Goal: Task Accomplishment & Management: Use online tool/utility

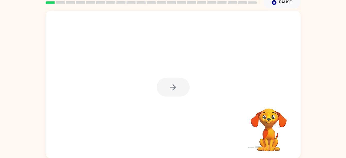
scroll to position [23, 0]
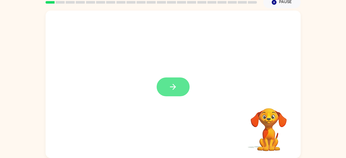
click at [162, 88] on button "button" at bounding box center [172, 86] width 33 height 19
click at [185, 91] on div at bounding box center [173, 84] width 255 height 147
click at [175, 86] on div at bounding box center [173, 84] width 255 height 147
click at [169, 92] on div at bounding box center [173, 84] width 255 height 147
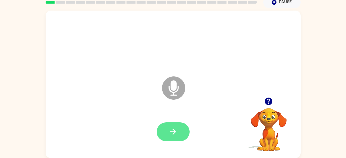
click at [175, 133] on icon "button" at bounding box center [172, 131] width 9 height 9
click at [175, 139] on button "button" at bounding box center [172, 131] width 33 height 19
click at [180, 129] on button "button" at bounding box center [172, 131] width 33 height 19
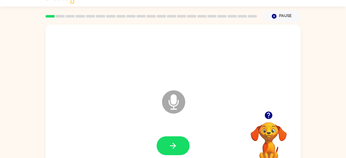
scroll to position [0, 0]
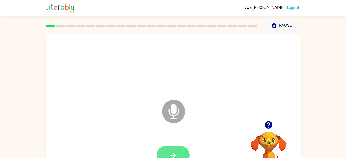
click at [171, 152] on icon "button" at bounding box center [172, 154] width 9 height 9
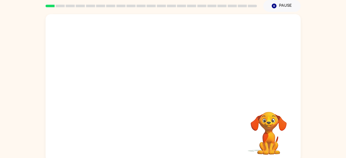
scroll to position [23, 0]
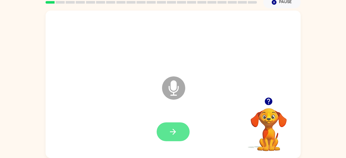
click at [184, 132] on button "button" at bounding box center [172, 131] width 33 height 19
click at [181, 137] on button "button" at bounding box center [172, 131] width 33 height 19
click at [184, 129] on button "button" at bounding box center [172, 131] width 33 height 19
click at [178, 136] on button "button" at bounding box center [172, 131] width 33 height 19
click at [167, 134] on button "button" at bounding box center [172, 131] width 33 height 19
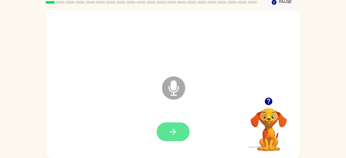
click at [173, 132] on icon "button" at bounding box center [172, 131] width 9 height 9
click at [178, 129] on button "button" at bounding box center [172, 131] width 33 height 19
click at [176, 135] on icon "button" at bounding box center [172, 131] width 9 height 9
click at [175, 129] on icon "button" at bounding box center [172, 131] width 9 height 9
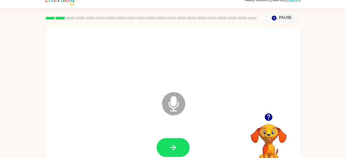
scroll to position [0, 0]
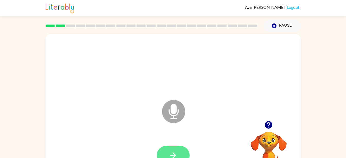
click at [171, 152] on icon "button" at bounding box center [172, 154] width 9 height 9
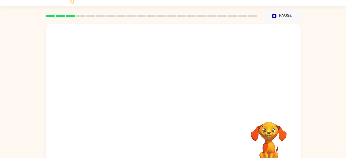
scroll to position [23, 0]
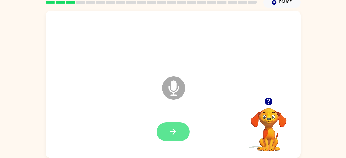
click at [178, 132] on button "button" at bounding box center [172, 131] width 33 height 19
click at [178, 130] on button "button" at bounding box center [172, 131] width 33 height 19
click at [170, 137] on button "button" at bounding box center [172, 131] width 33 height 19
click at [175, 135] on icon "button" at bounding box center [172, 131] width 9 height 9
click at [182, 122] on div at bounding box center [172, 131] width 33 height 19
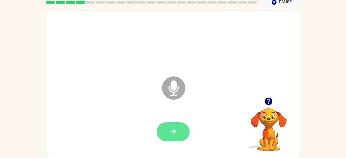
click at [172, 132] on icon "button" at bounding box center [173, 131] width 6 height 6
click at [177, 139] on button "button" at bounding box center [172, 131] width 33 height 19
click at [175, 139] on button "button" at bounding box center [172, 131] width 33 height 19
click at [180, 136] on button "button" at bounding box center [172, 131] width 33 height 19
click at [165, 139] on button "button" at bounding box center [172, 131] width 33 height 19
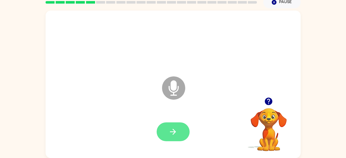
click at [173, 135] on icon "button" at bounding box center [172, 131] width 9 height 9
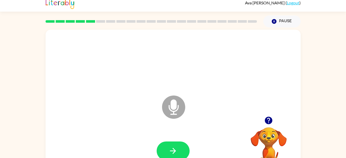
scroll to position [0, 0]
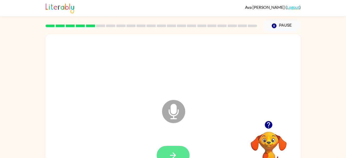
click at [184, 151] on button "button" at bounding box center [172, 154] width 33 height 19
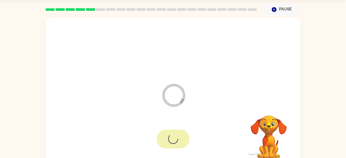
scroll to position [23, 0]
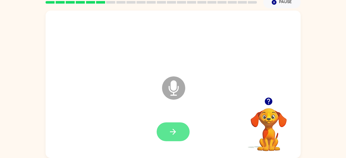
click at [173, 133] on icon "button" at bounding box center [172, 131] width 9 height 9
click at [176, 130] on icon "button" at bounding box center [172, 131] width 9 height 9
click at [180, 134] on button "button" at bounding box center [172, 131] width 33 height 19
click at [166, 140] on button "button" at bounding box center [172, 131] width 33 height 19
click at [175, 128] on icon "button" at bounding box center [172, 131] width 9 height 9
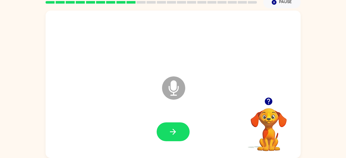
click at [168, 150] on div at bounding box center [173, 131] width 245 height 42
click at [176, 135] on icon "button" at bounding box center [172, 131] width 9 height 9
click at [175, 137] on button "button" at bounding box center [172, 131] width 33 height 19
click at [183, 139] on button "button" at bounding box center [172, 131] width 33 height 19
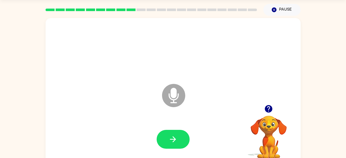
scroll to position [0, 0]
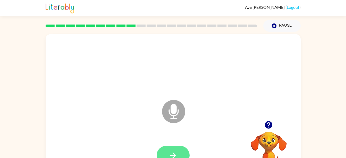
click at [177, 153] on icon "button" at bounding box center [172, 154] width 9 height 9
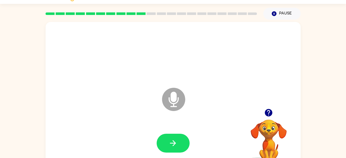
scroll to position [21, 0]
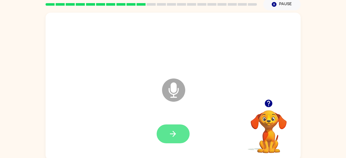
click at [176, 130] on icon "button" at bounding box center [172, 133] width 9 height 9
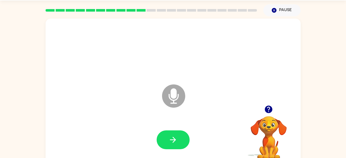
scroll to position [23, 0]
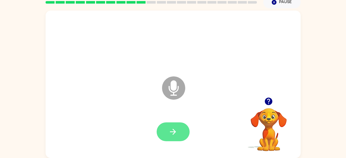
click at [175, 123] on button "button" at bounding box center [172, 131] width 33 height 19
click at [176, 122] on button "button" at bounding box center [172, 131] width 33 height 19
click at [182, 133] on button "button" at bounding box center [172, 131] width 33 height 19
click at [173, 135] on icon "button" at bounding box center [172, 131] width 9 height 9
click at [176, 136] on icon "button" at bounding box center [172, 131] width 9 height 9
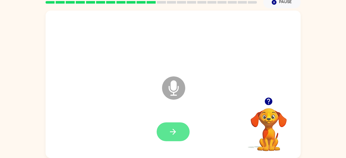
click at [184, 137] on button "button" at bounding box center [172, 131] width 33 height 19
click at [174, 131] on icon "button" at bounding box center [172, 131] width 9 height 9
click at [180, 137] on button "button" at bounding box center [172, 131] width 33 height 19
click at [178, 129] on button "button" at bounding box center [172, 131] width 33 height 19
click at [171, 139] on button "button" at bounding box center [172, 131] width 33 height 19
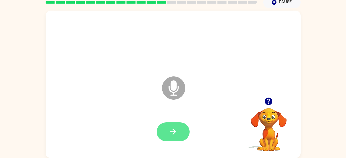
click at [171, 125] on button "button" at bounding box center [172, 131] width 33 height 19
click at [170, 140] on button "button" at bounding box center [172, 131] width 33 height 19
click at [175, 135] on icon "button" at bounding box center [172, 131] width 9 height 9
click at [177, 114] on div at bounding box center [173, 131] width 245 height 42
click at [177, 138] on button "button" at bounding box center [172, 131] width 33 height 19
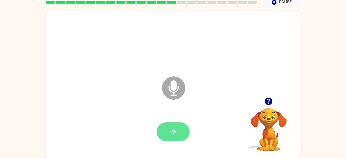
click at [178, 129] on button "button" at bounding box center [172, 131] width 33 height 19
click at [174, 130] on icon "button" at bounding box center [173, 131] width 6 height 6
click at [178, 137] on button "button" at bounding box center [172, 131] width 33 height 19
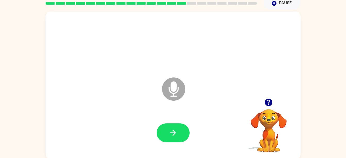
scroll to position [20, 0]
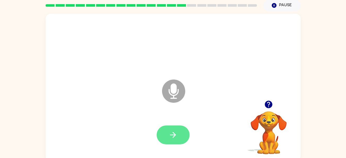
click at [171, 139] on button "button" at bounding box center [172, 134] width 33 height 19
click at [180, 139] on button "button" at bounding box center [172, 134] width 33 height 19
click at [177, 136] on button "button" at bounding box center [172, 134] width 33 height 19
click at [175, 141] on button "button" at bounding box center [172, 134] width 33 height 19
click at [170, 140] on button "button" at bounding box center [172, 134] width 33 height 19
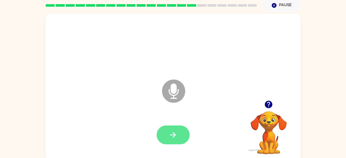
click at [172, 136] on icon "button" at bounding box center [172, 134] width 9 height 9
click at [170, 137] on icon "button" at bounding box center [172, 134] width 9 height 9
click at [174, 136] on icon "button" at bounding box center [173, 135] width 6 height 6
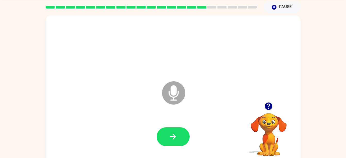
scroll to position [18, 0]
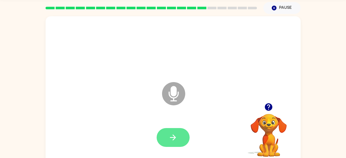
click at [175, 135] on icon "button" at bounding box center [172, 137] width 9 height 9
click at [171, 129] on button "button" at bounding box center [172, 137] width 33 height 19
click at [173, 141] on icon "button" at bounding box center [172, 137] width 9 height 9
click at [173, 133] on icon "button" at bounding box center [172, 137] width 9 height 9
click at [182, 139] on button "button" at bounding box center [172, 137] width 33 height 19
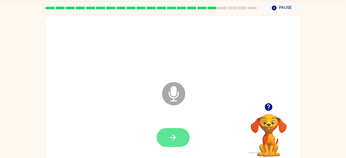
click at [176, 145] on button "button" at bounding box center [172, 137] width 33 height 19
click at [176, 144] on button "button" at bounding box center [172, 137] width 33 height 19
click at [170, 141] on icon "button" at bounding box center [172, 137] width 9 height 9
click at [177, 142] on button "button" at bounding box center [172, 137] width 33 height 19
click at [175, 140] on icon "button" at bounding box center [172, 137] width 9 height 9
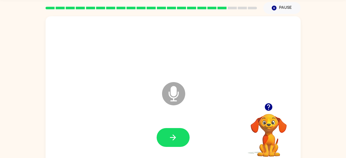
scroll to position [23, 0]
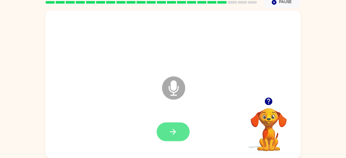
click at [178, 134] on button "button" at bounding box center [172, 131] width 33 height 19
click at [181, 133] on button "button" at bounding box center [172, 131] width 33 height 19
click at [173, 125] on button "button" at bounding box center [172, 131] width 33 height 19
click at [178, 127] on button "button" at bounding box center [172, 131] width 33 height 19
click at [175, 134] on icon "button" at bounding box center [172, 131] width 9 height 9
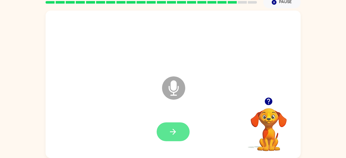
click at [172, 135] on icon "button" at bounding box center [172, 131] width 9 height 9
click at [169, 135] on icon "button" at bounding box center [172, 131] width 9 height 9
click at [167, 125] on button "button" at bounding box center [172, 131] width 33 height 19
click at [178, 139] on button "button" at bounding box center [172, 131] width 33 height 19
click at [179, 129] on button "button" at bounding box center [172, 131] width 33 height 19
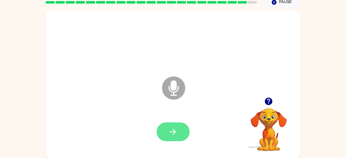
click at [179, 135] on button "button" at bounding box center [172, 131] width 33 height 19
click at [174, 134] on icon "button" at bounding box center [172, 131] width 9 height 9
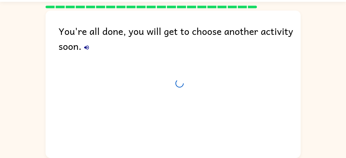
scroll to position [14, 0]
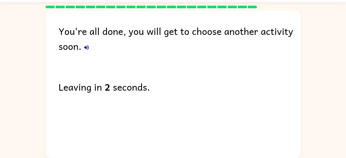
click at [85, 52] on button "button" at bounding box center [86, 47] width 10 height 10
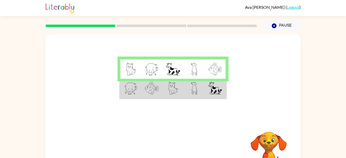
click at [214, 84] on img at bounding box center [214, 88] width 13 height 13
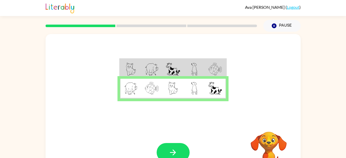
click at [186, 143] on div at bounding box center [172, 152] width 33 height 19
click at [179, 138] on div "Your browser must support playing .mp4 files to use Literably. Please try using…" at bounding box center [173, 152] width 255 height 58
click at [177, 154] on icon "button" at bounding box center [172, 151] width 9 height 9
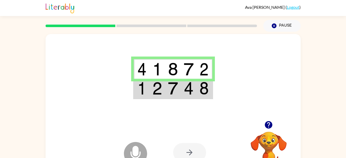
click at [200, 92] on img at bounding box center [203, 88] width 9 height 13
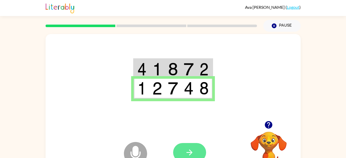
click at [195, 151] on button "button" at bounding box center [189, 152] width 33 height 19
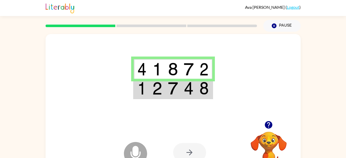
click at [150, 92] on td at bounding box center [157, 88] width 16 height 20
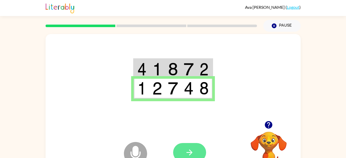
click at [191, 150] on icon "button" at bounding box center [189, 151] width 9 height 9
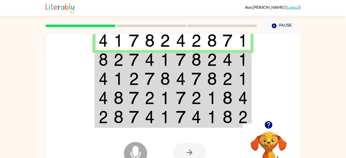
click at [117, 63] on img at bounding box center [119, 59] width 10 height 13
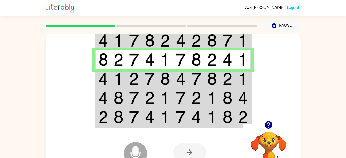
click at [166, 78] on img at bounding box center [165, 78] width 10 height 13
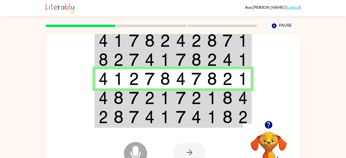
click at [207, 101] on img at bounding box center [212, 97] width 10 height 13
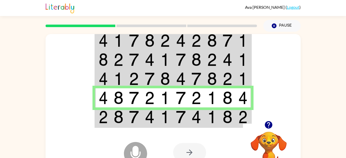
click at [122, 124] on div "Microphone The Microphone is here when it is your turn to talk" at bounding box center [122, 140] width 51 height 34
click at [126, 117] on td at bounding box center [119, 117] width 16 height 20
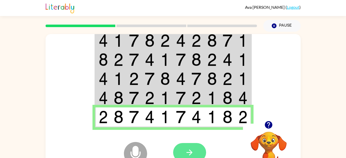
click at [188, 149] on icon "button" at bounding box center [189, 151] width 9 height 9
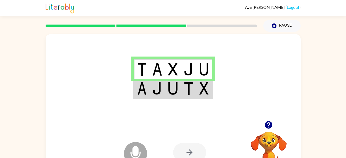
click at [202, 89] on img at bounding box center [203, 88] width 9 height 13
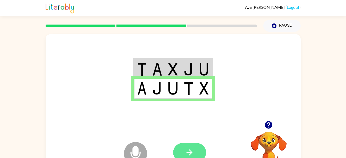
click at [195, 153] on button "button" at bounding box center [189, 152] width 33 height 19
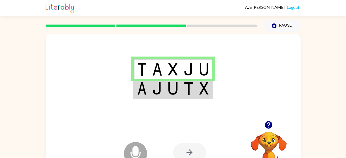
click at [194, 92] on td at bounding box center [189, 88] width 16 height 20
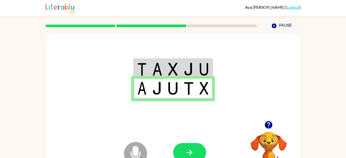
click at [205, 148] on div at bounding box center [189, 152] width 33 height 19
click at [201, 153] on button "button" at bounding box center [189, 152] width 33 height 19
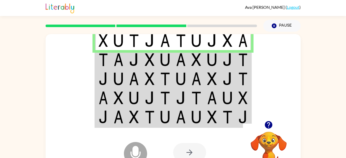
click at [238, 58] on img at bounding box center [242, 59] width 9 height 13
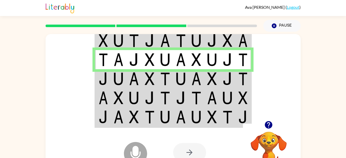
click at [240, 78] on img at bounding box center [242, 78] width 9 height 13
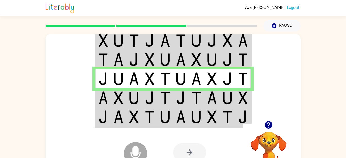
click at [211, 97] on img at bounding box center [212, 97] width 10 height 13
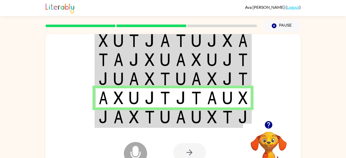
click at [231, 115] on img at bounding box center [227, 116] width 10 height 13
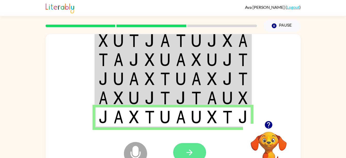
click at [193, 153] on icon "button" at bounding box center [189, 151] width 9 height 9
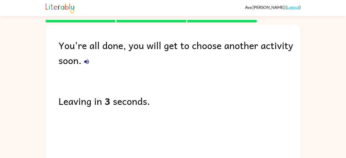
click at [87, 66] on button "button" at bounding box center [86, 61] width 10 height 10
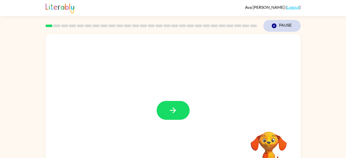
click at [272, 26] on icon "button" at bounding box center [273, 25] width 5 height 5
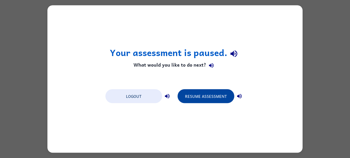
click at [212, 98] on button "Resume Assessment" at bounding box center [205, 96] width 57 height 14
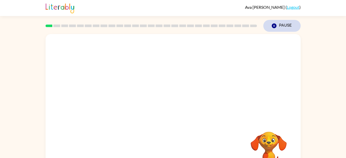
click at [272, 28] on icon "Pause" at bounding box center [274, 26] width 6 height 6
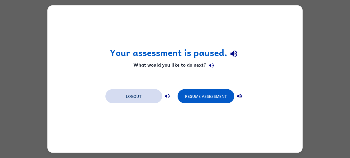
click at [147, 95] on button "Logout" at bounding box center [133, 96] width 57 height 14
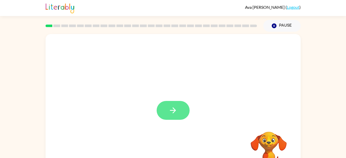
drag, startPoint x: 171, startPoint y: 108, endPoint x: 165, endPoint y: 114, distance: 7.8
click at [165, 114] on button "button" at bounding box center [172, 110] width 33 height 19
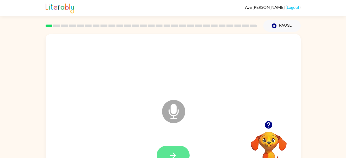
click at [182, 149] on button "button" at bounding box center [172, 154] width 33 height 19
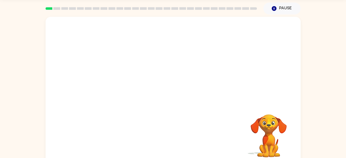
scroll to position [23, 0]
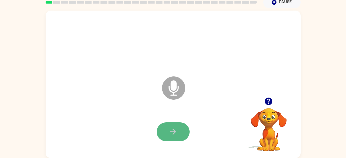
click at [178, 131] on button "button" at bounding box center [172, 131] width 33 height 19
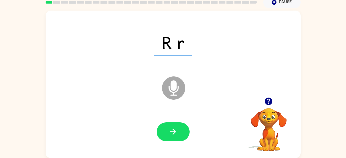
drag, startPoint x: 178, startPoint y: 131, endPoint x: 170, endPoint y: 134, distance: 8.7
click at [170, 134] on icon "button" at bounding box center [172, 131] width 9 height 9
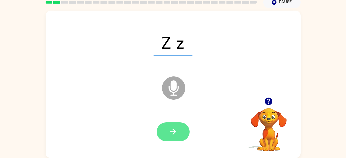
click at [179, 129] on button "button" at bounding box center [172, 131] width 33 height 19
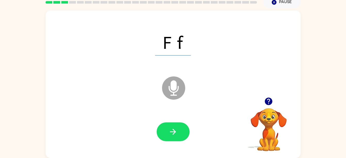
click at [179, 129] on button "button" at bounding box center [172, 131] width 33 height 19
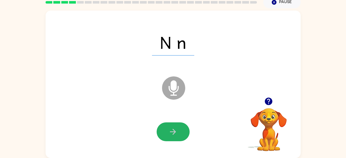
click at [179, 129] on button "button" at bounding box center [172, 131] width 33 height 19
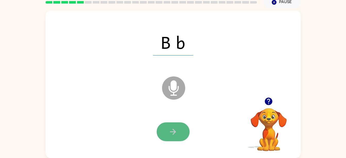
drag, startPoint x: 179, startPoint y: 129, endPoint x: 170, endPoint y: 130, distance: 8.8
click at [170, 130] on icon "button" at bounding box center [172, 131] width 9 height 9
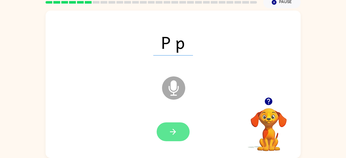
drag, startPoint x: 170, startPoint y: 130, endPoint x: 158, endPoint y: 131, distance: 12.7
drag, startPoint x: 158, startPoint y: 131, endPoint x: 175, endPoint y: 136, distance: 18.1
click at [175, 136] on button "button" at bounding box center [172, 131] width 33 height 19
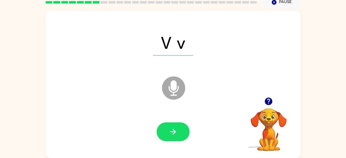
drag, startPoint x: 175, startPoint y: 136, endPoint x: 168, endPoint y: 129, distance: 9.8
click at [168, 129] on button "button" at bounding box center [172, 131] width 33 height 19
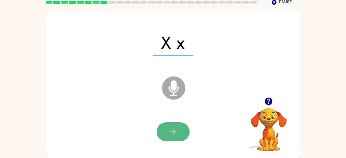
drag, startPoint x: 168, startPoint y: 129, endPoint x: 164, endPoint y: 133, distance: 5.5
click at [164, 133] on button "button" at bounding box center [172, 131] width 33 height 19
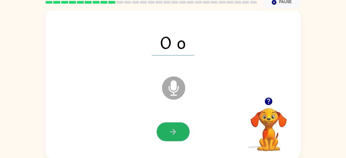
click at [164, 133] on button "button" at bounding box center [172, 131] width 33 height 19
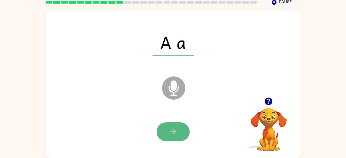
drag, startPoint x: 164, startPoint y: 133, endPoint x: 159, endPoint y: 134, distance: 5.2
click at [159, 134] on button "button" at bounding box center [172, 131] width 33 height 19
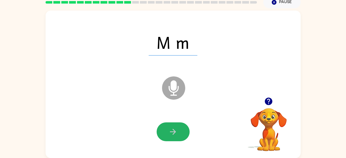
click at [172, 132] on icon "button" at bounding box center [172, 131] width 9 height 9
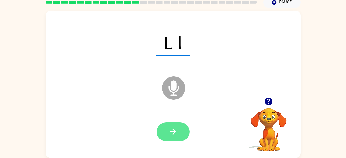
drag, startPoint x: 172, startPoint y: 132, endPoint x: 165, endPoint y: 133, distance: 7.0
click at [165, 133] on button "button" at bounding box center [172, 131] width 33 height 19
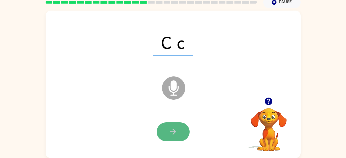
drag, startPoint x: 165, startPoint y: 133, endPoint x: 159, endPoint y: 133, distance: 5.9
click at [159, 133] on button "button" at bounding box center [172, 131] width 33 height 19
click at [159, 133] on div at bounding box center [172, 131] width 33 height 19
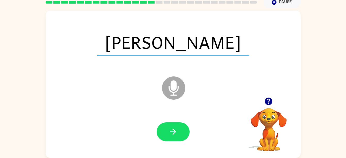
drag, startPoint x: 176, startPoint y: 135, endPoint x: 157, endPoint y: 136, distance: 18.6
click at [157, 136] on div at bounding box center [172, 131] width 33 height 19
click at [161, 136] on button "button" at bounding box center [172, 131] width 33 height 19
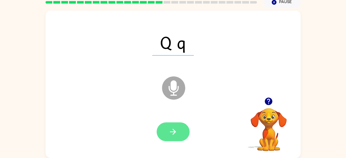
click at [174, 130] on icon "button" at bounding box center [173, 131] width 6 height 6
click at [173, 134] on icon "button" at bounding box center [173, 131] width 6 height 6
click at [183, 134] on button "button" at bounding box center [172, 131] width 33 height 19
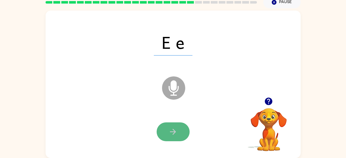
drag, startPoint x: 183, startPoint y: 134, endPoint x: 172, endPoint y: 133, distance: 11.7
click at [172, 133] on icon "button" at bounding box center [172, 131] width 9 height 9
click at [164, 133] on button "button" at bounding box center [172, 131] width 33 height 19
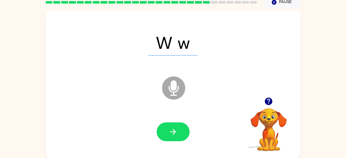
click at [164, 133] on button "button" at bounding box center [172, 131] width 33 height 19
drag, startPoint x: 164, startPoint y: 133, endPoint x: 159, endPoint y: 134, distance: 5.4
click at [159, 134] on button "button" at bounding box center [172, 131] width 33 height 19
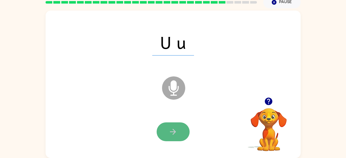
click at [173, 131] on icon "button" at bounding box center [173, 131] width 6 height 6
click at [177, 133] on icon "button" at bounding box center [172, 131] width 9 height 9
drag, startPoint x: 177, startPoint y: 133, endPoint x: 172, endPoint y: 134, distance: 5.2
click at [172, 134] on icon "button" at bounding box center [172, 131] width 9 height 9
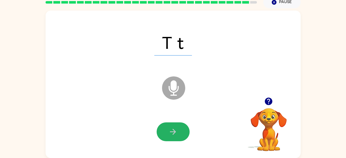
click at [172, 134] on icon "button" at bounding box center [172, 131] width 9 height 9
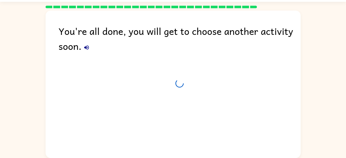
scroll to position [14, 0]
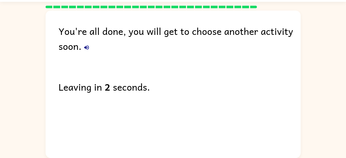
click at [86, 45] on icon "button" at bounding box center [86, 47] width 6 height 6
